Goal: Task Accomplishment & Management: Manage account settings

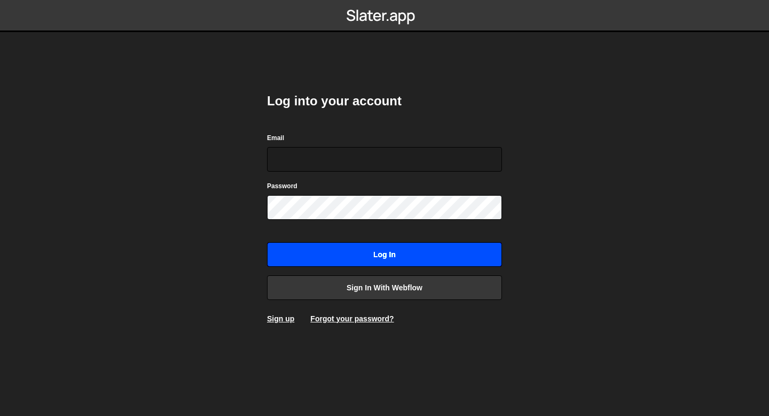
click at [341, 262] on input "Log in" at bounding box center [384, 254] width 235 height 25
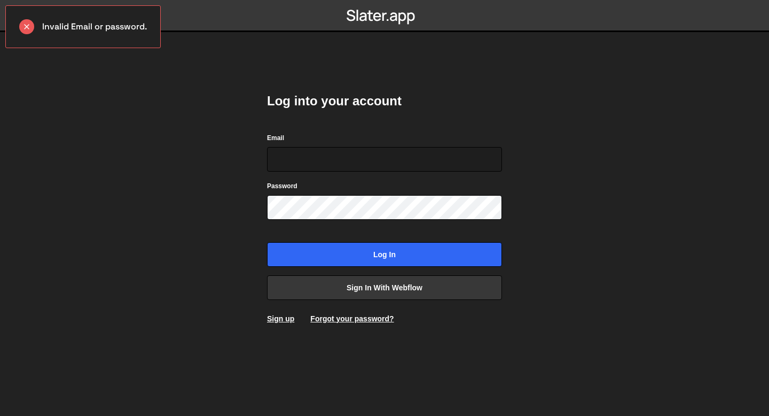
click at [307, 144] on div "Email" at bounding box center [384, 152] width 235 height 40
click at [307, 148] on input "Email" at bounding box center [384, 159] width 235 height 25
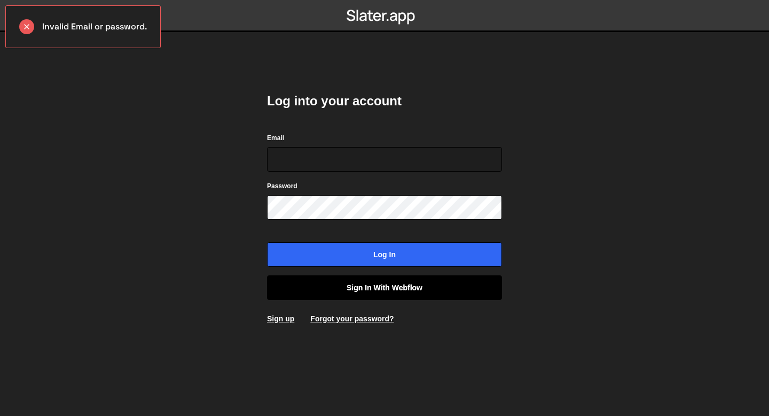
click at [332, 291] on link "Sign in with Webflow" at bounding box center [384, 287] width 235 height 25
